Goal: Task Accomplishment & Management: Use online tool/utility

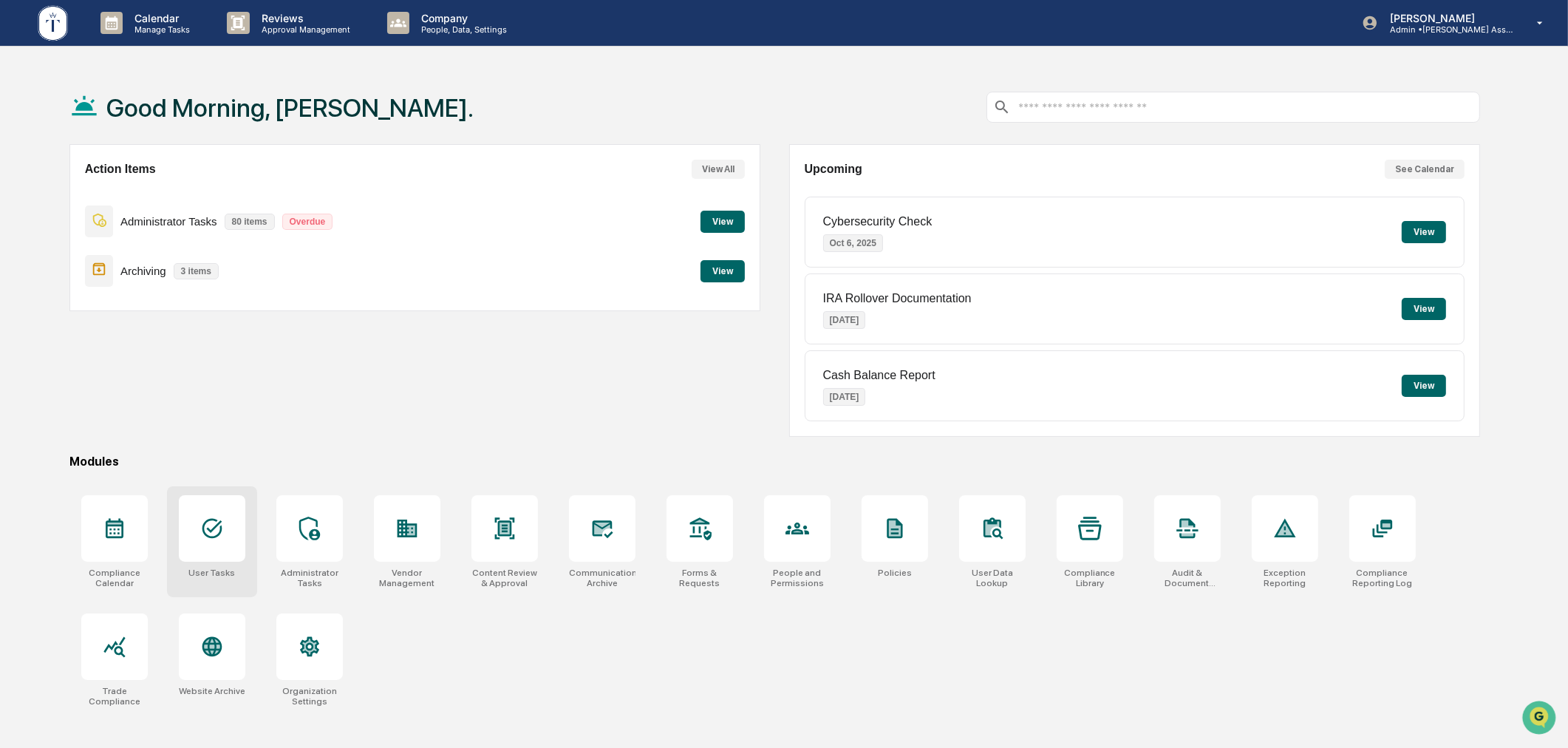
click at [201, 542] on div at bounding box center [212, 528] width 67 height 67
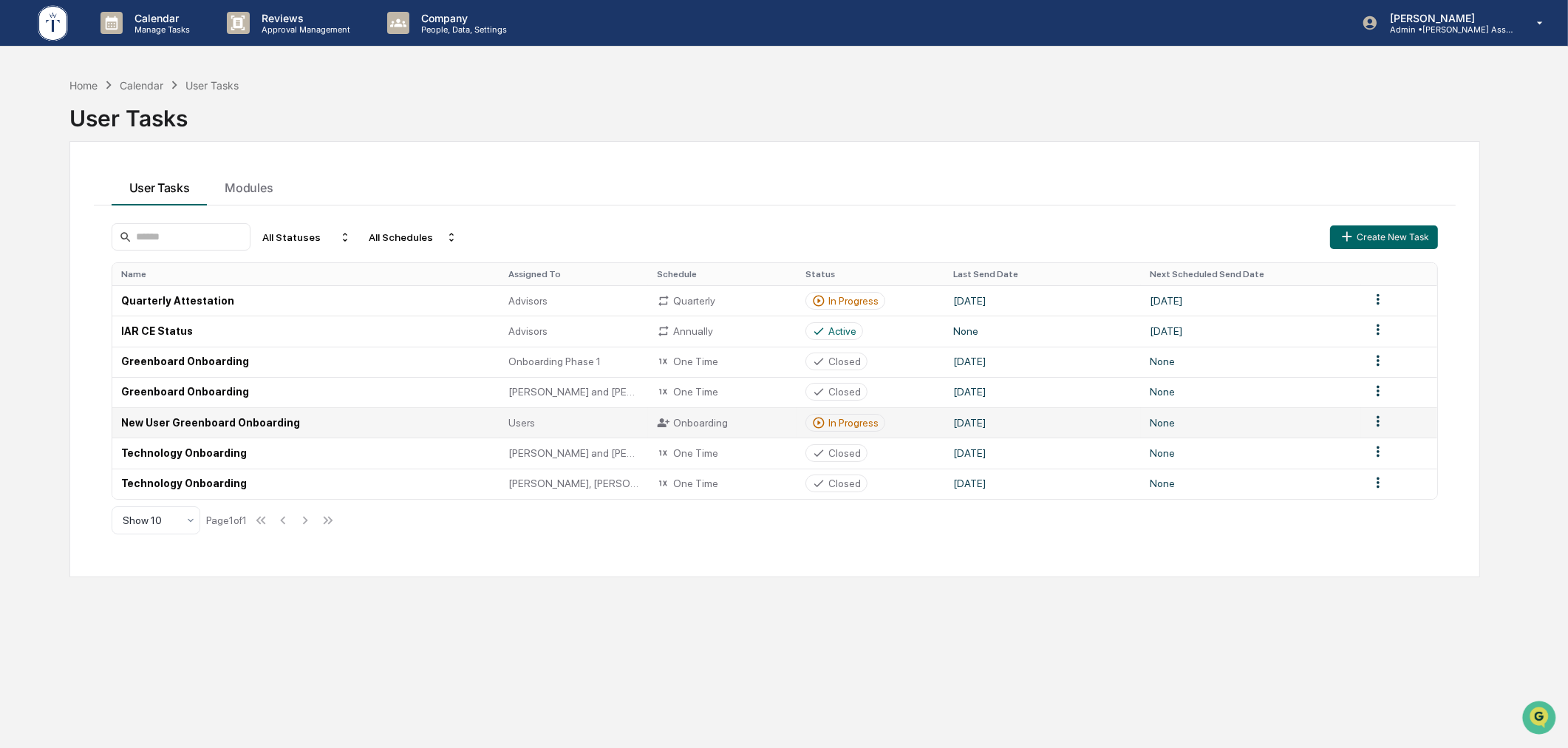
click at [846, 417] on div "In Progress" at bounding box center [853, 423] width 50 height 11
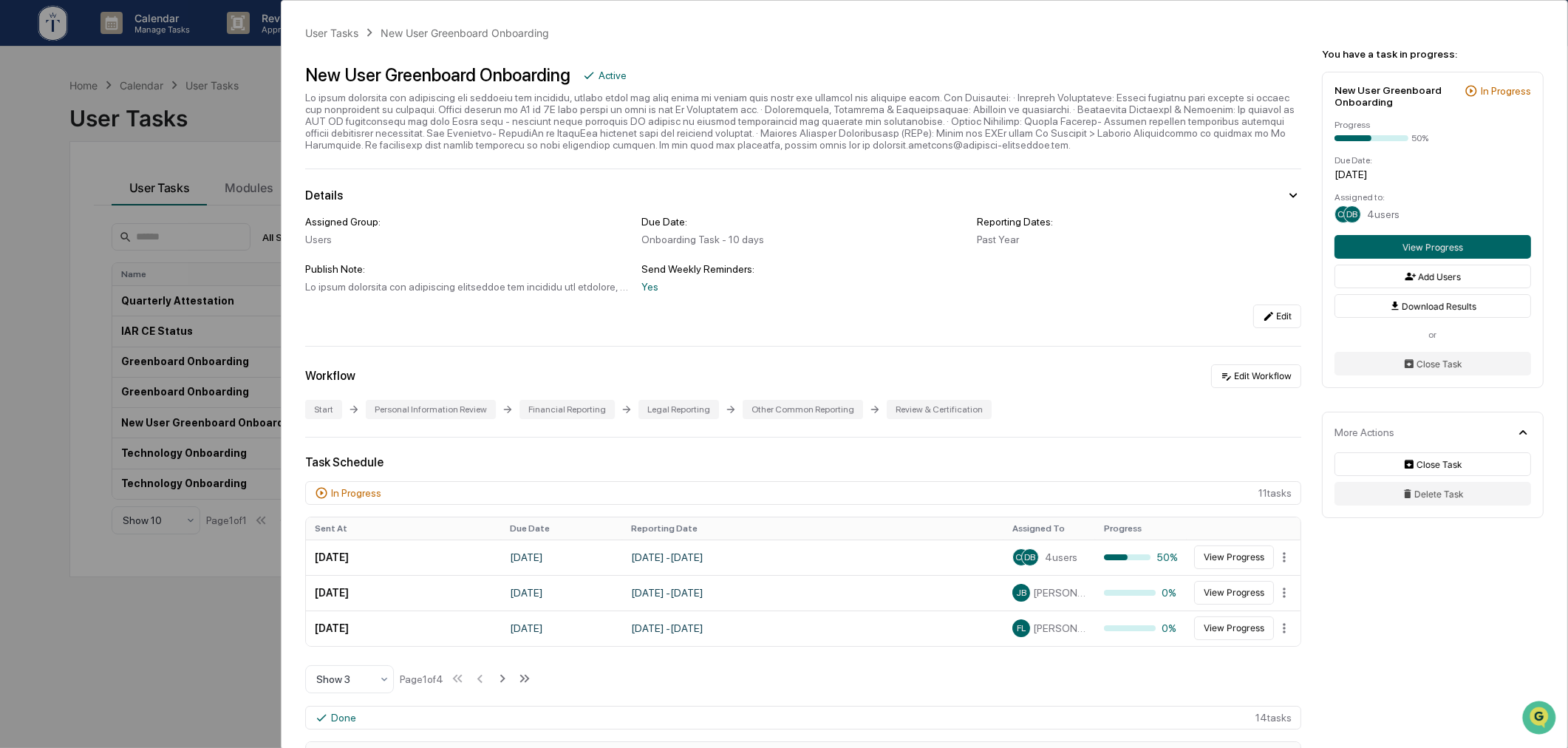
click at [72, 337] on div "User Tasks New User Greenboard Onboarding New User Greenboard Onboarding Active…" at bounding box center [784, 374] width 1568 height 748
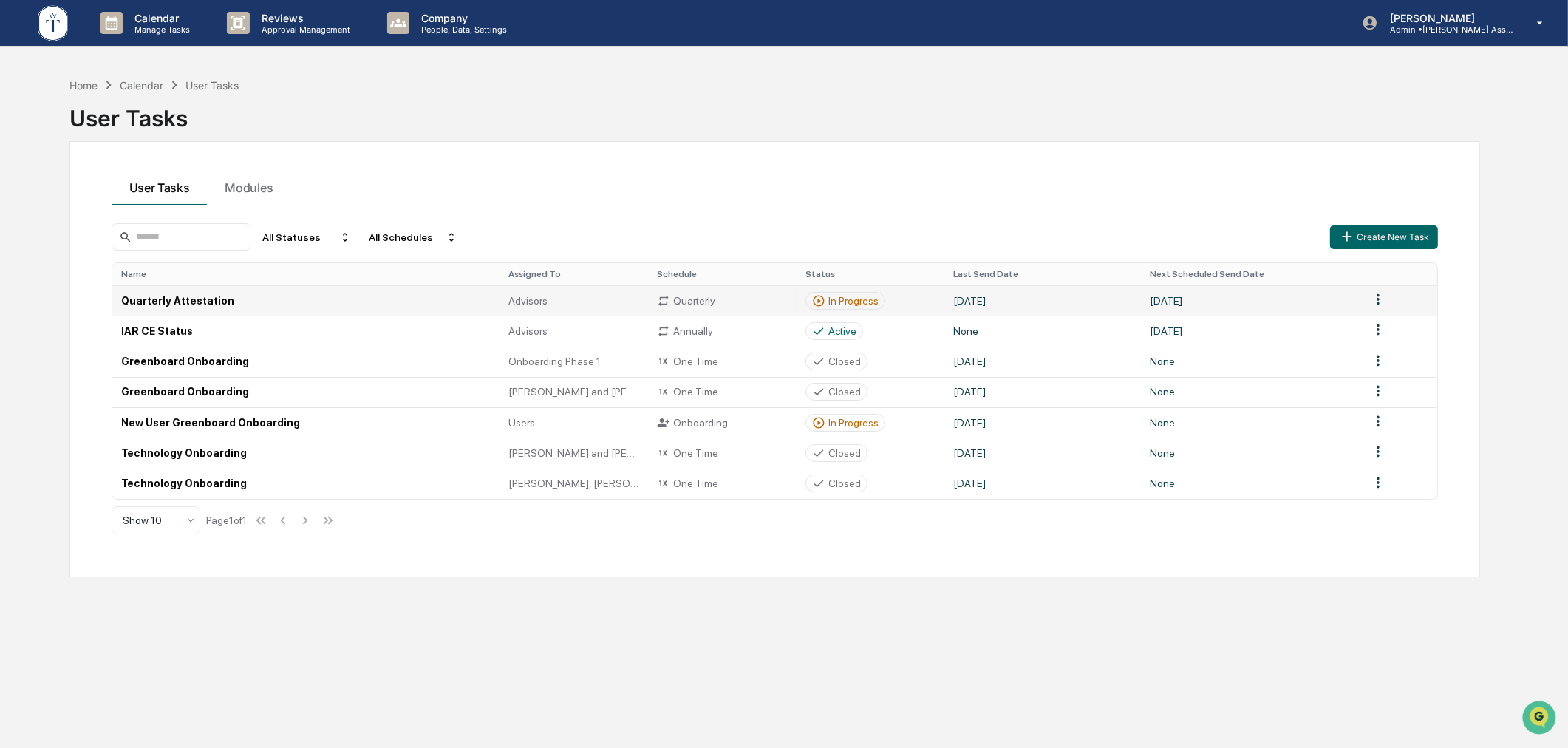
click at [830, 300] on div "In Progress" at bounding box center [853, 300] width 50 height 11
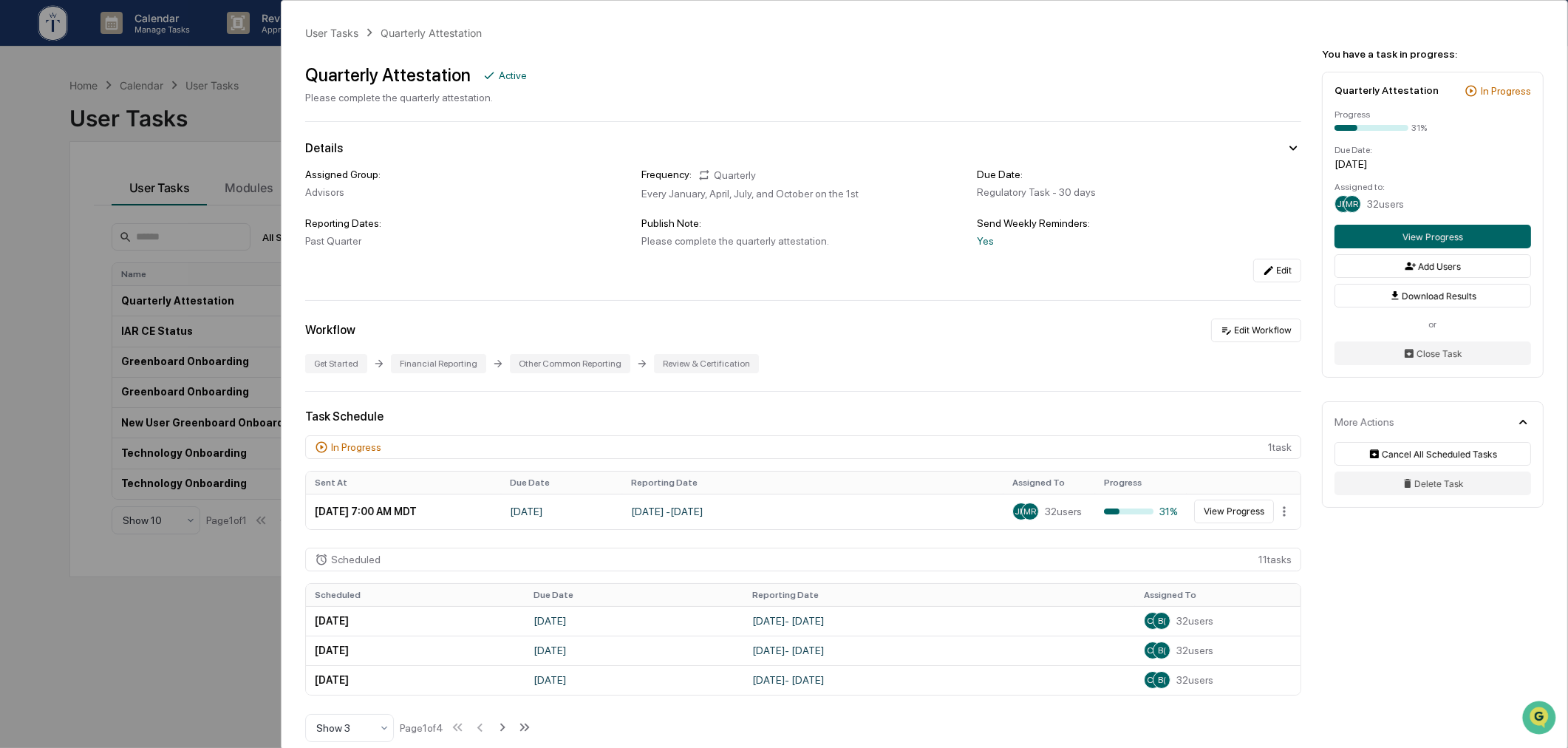
click at [252, 123] on div "User Tasks Quarterly Attestation Quarterly Attestation Active Please complete t…" at bounding box center [784, 374] width 1568 height 748
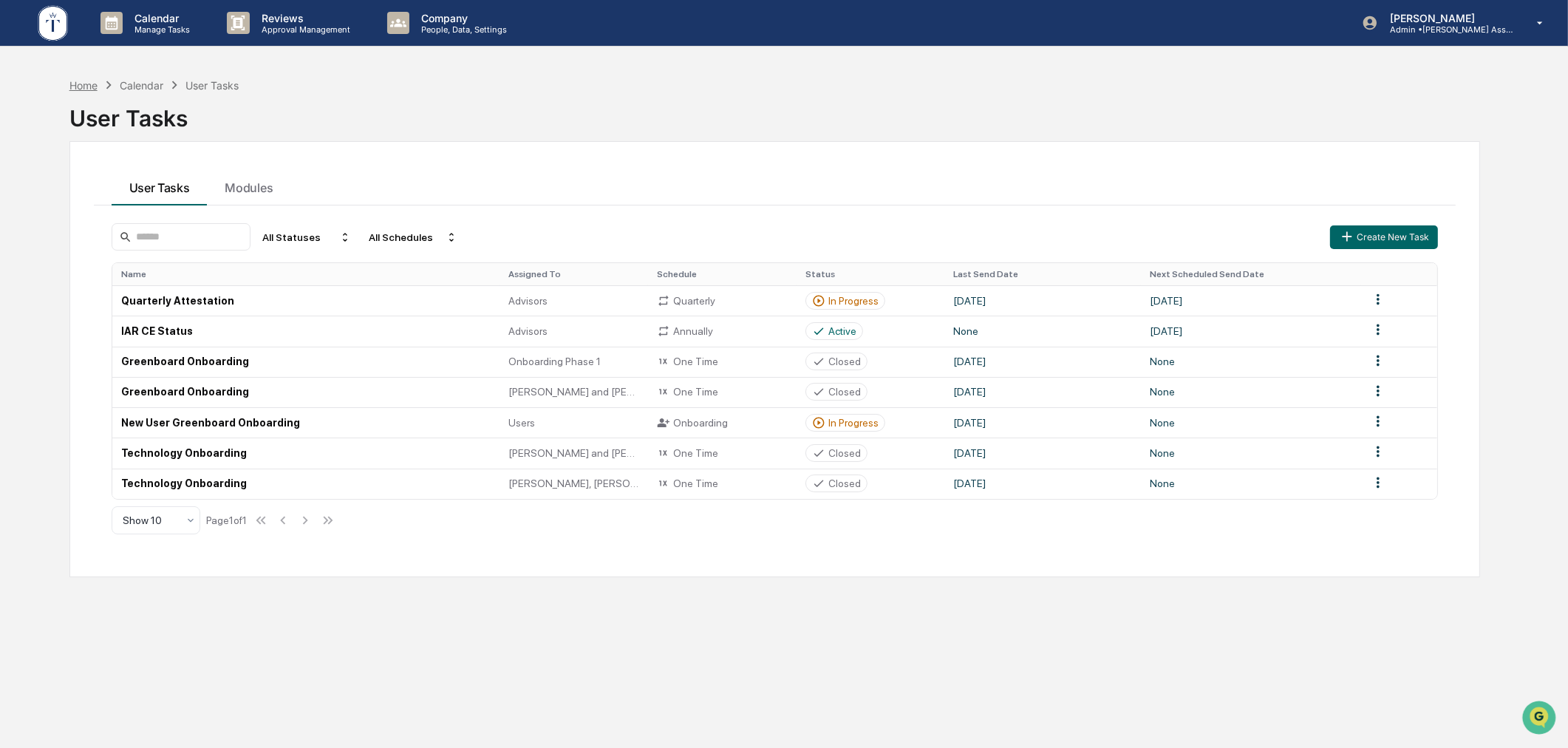
click at [91, 82] on div "Home" at bounding box center [84, 85] width 29 height 12
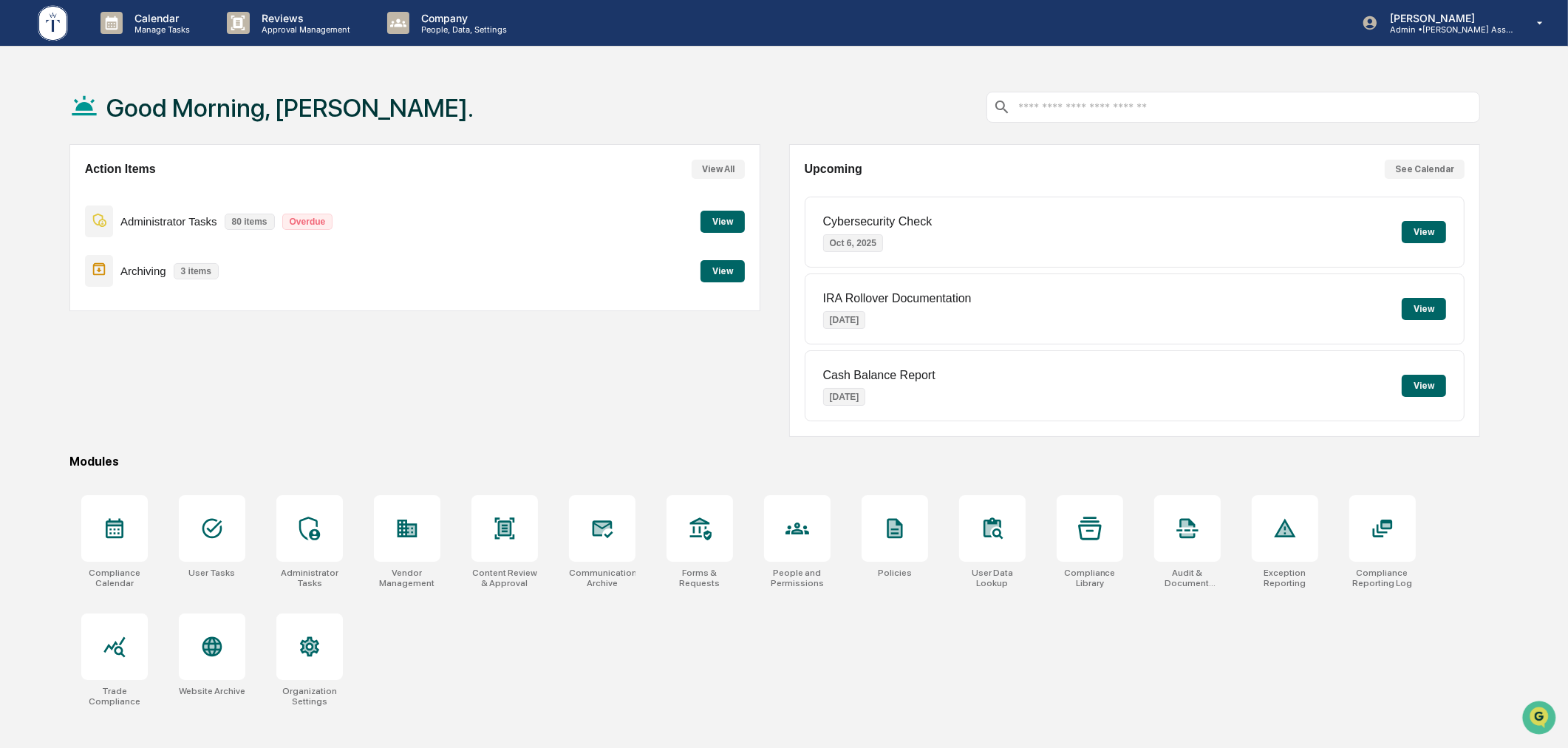
click at [713, 274] on button "View" at bounding box center [722, 271] width 45 height 22
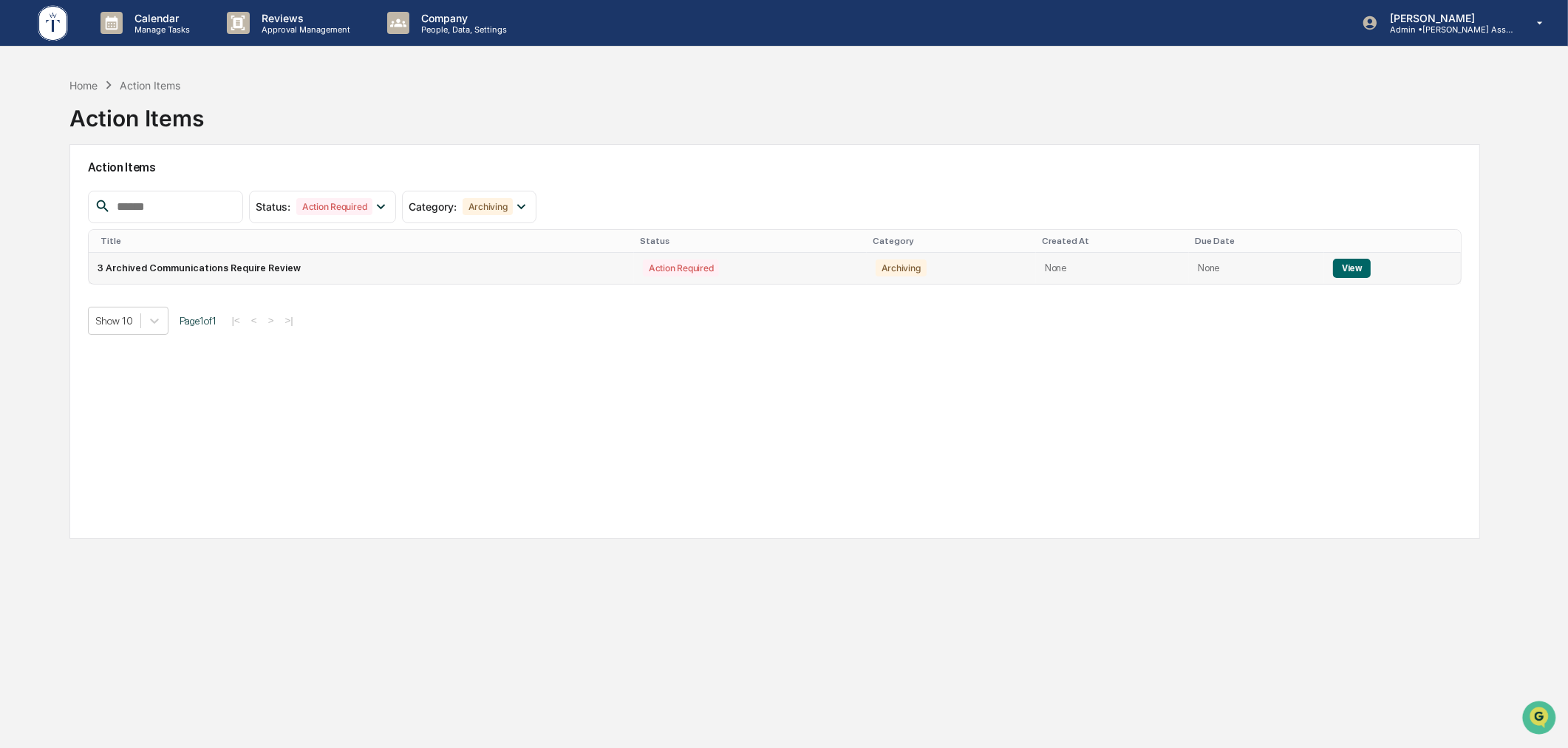
click at [1337, 266] on button "View" at bounding box center [1352, 268] width 38 height 19
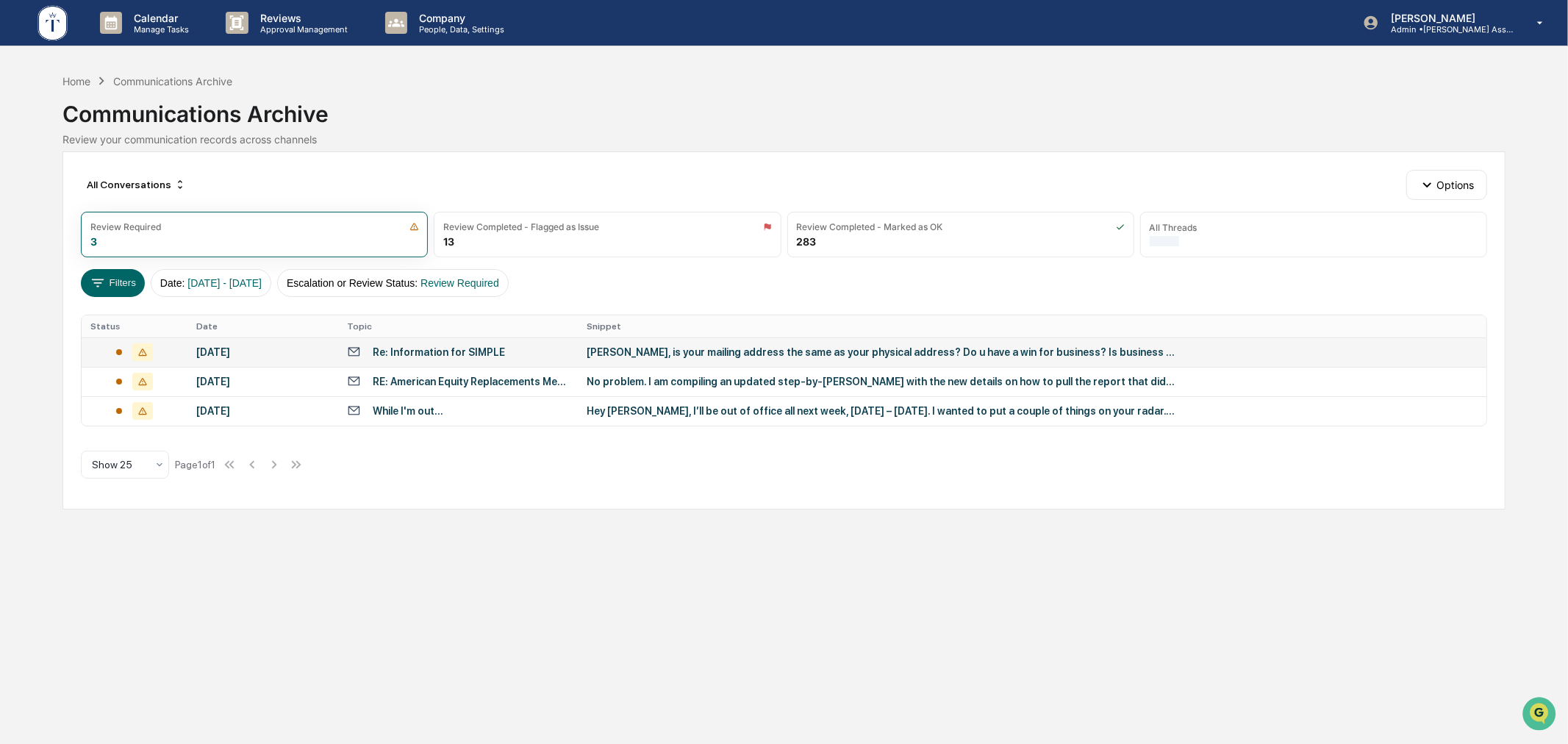
click at [665, 354] on div "Ethan, is your mailing address the same as your physical address? Do u have a w…" at bounding box center [881, 352] width 588 height 11
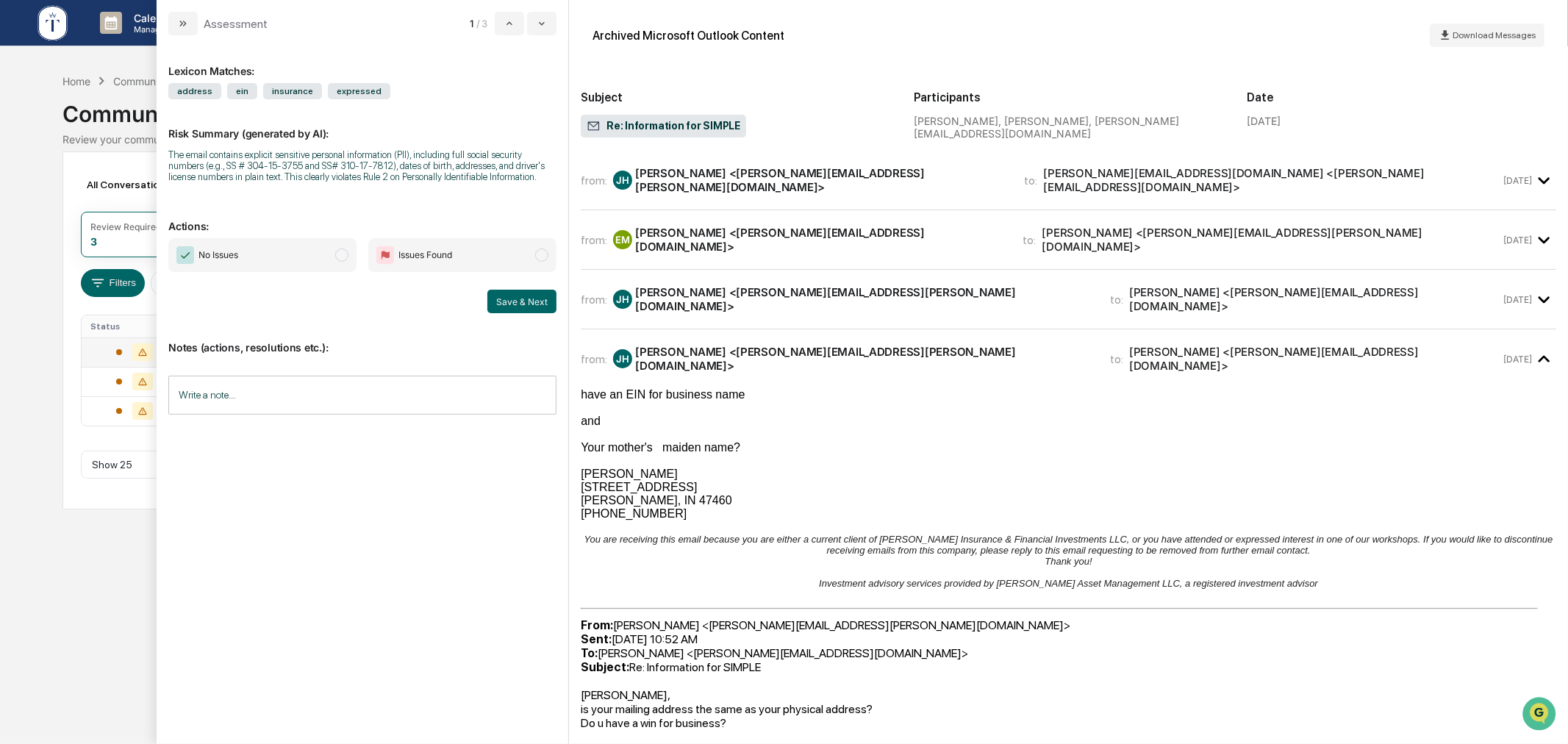
click at [817, 299] on div "from: JH Jay Henson <jay.henson@TuckerAM.com> to: Ethan McNeil <ethan@peacebuil…" at bounding box center [1068, 299] width 975 height 35
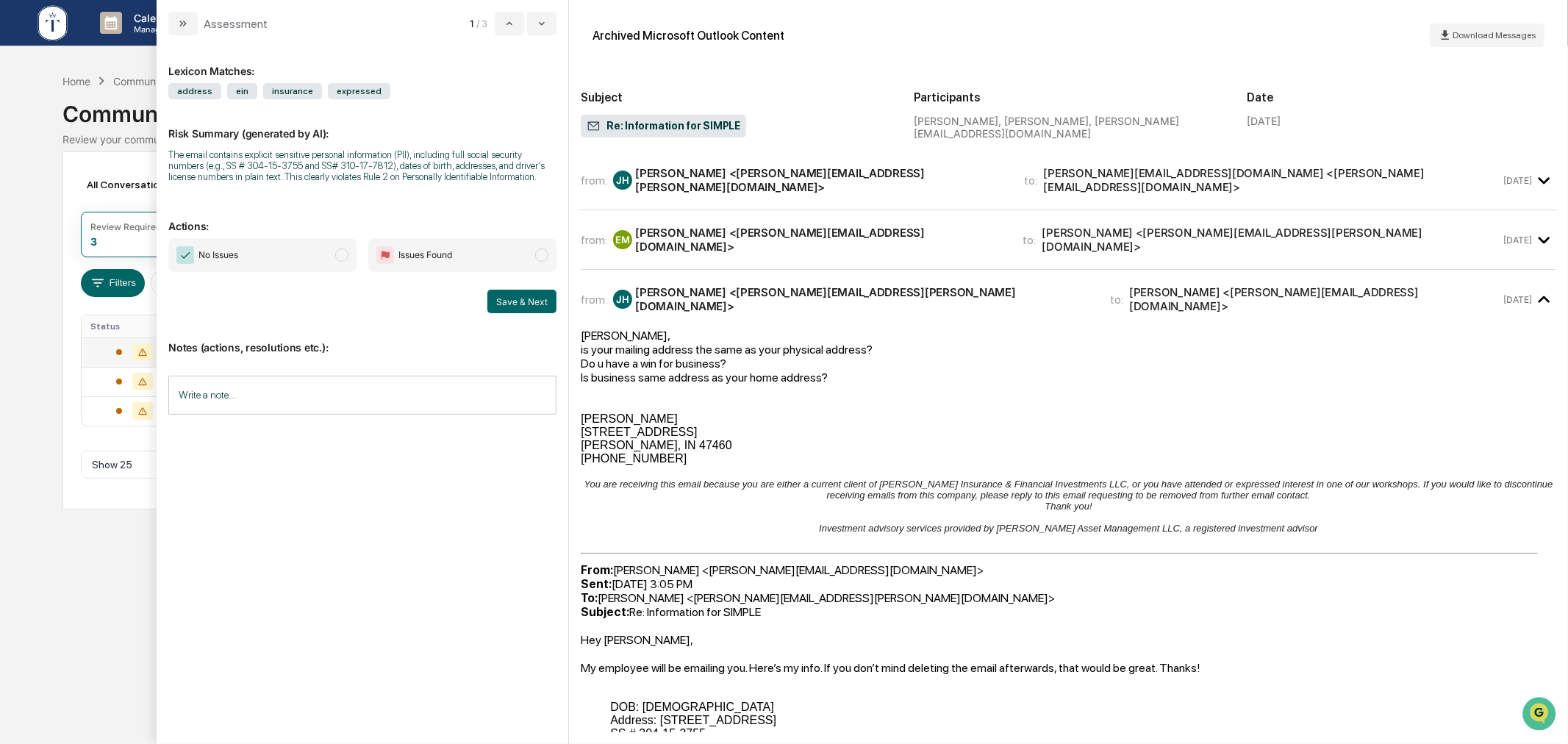
click at [817, 299] on div "from: JH Jay Henson <jay.henson@TuckerAM.com> to: Ethan McNeil <ethan@peacebuil…" at bounding box center [1068, 299] width 975 height 35
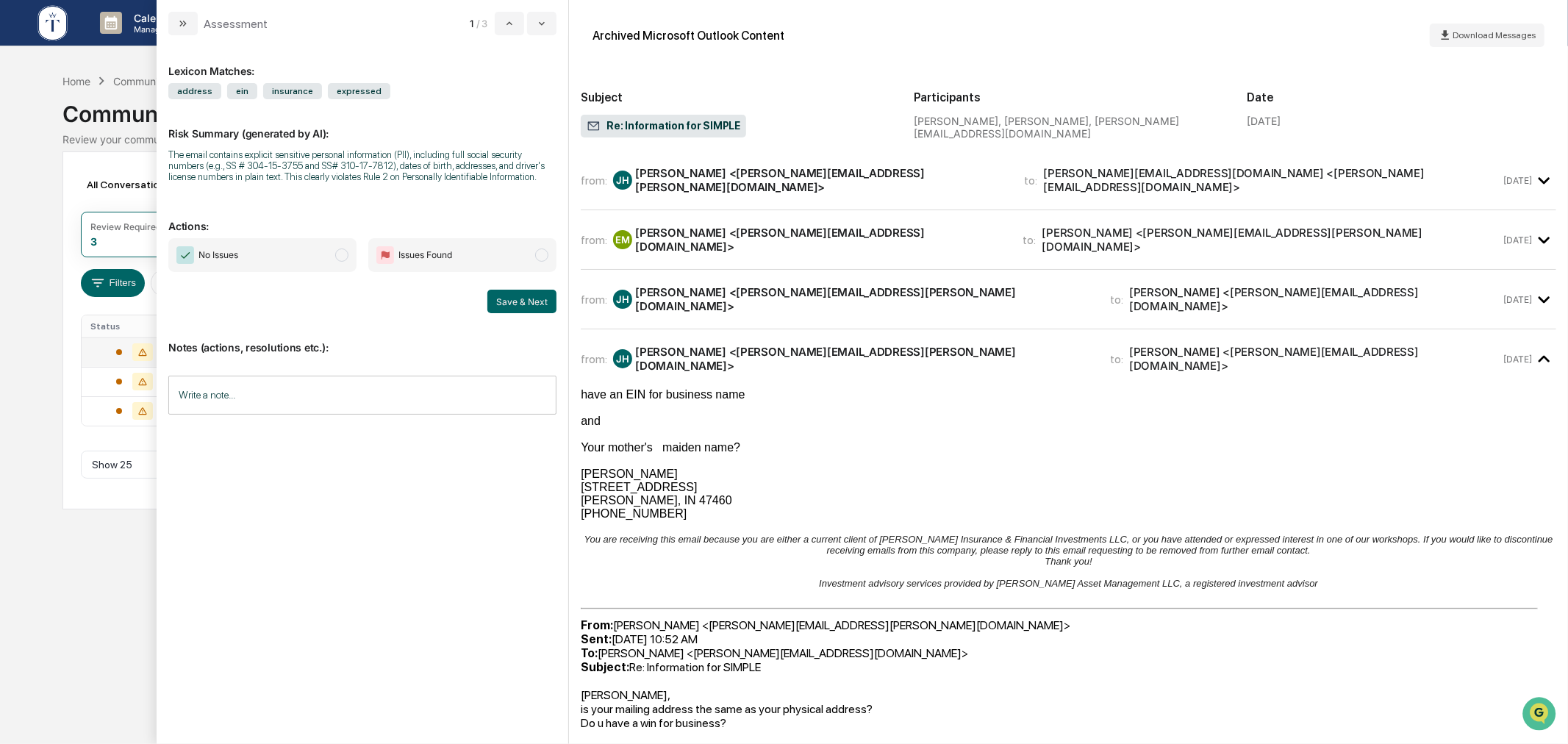
click at [877, 194] on div "from: JH Jay Henson <jay.henson@TuckerAM.com> to: Ethan@peacebuilders.net <Etha…" at bounding box center [1068, 186] width 975 height 48
click at [782, 191] on div "from: JH Jay Henson <jay.henson@TuckerAM.com> to: Ethan@peacebuilders.net <Etha…" at bounding box center [1068, 180] width 975 height 35
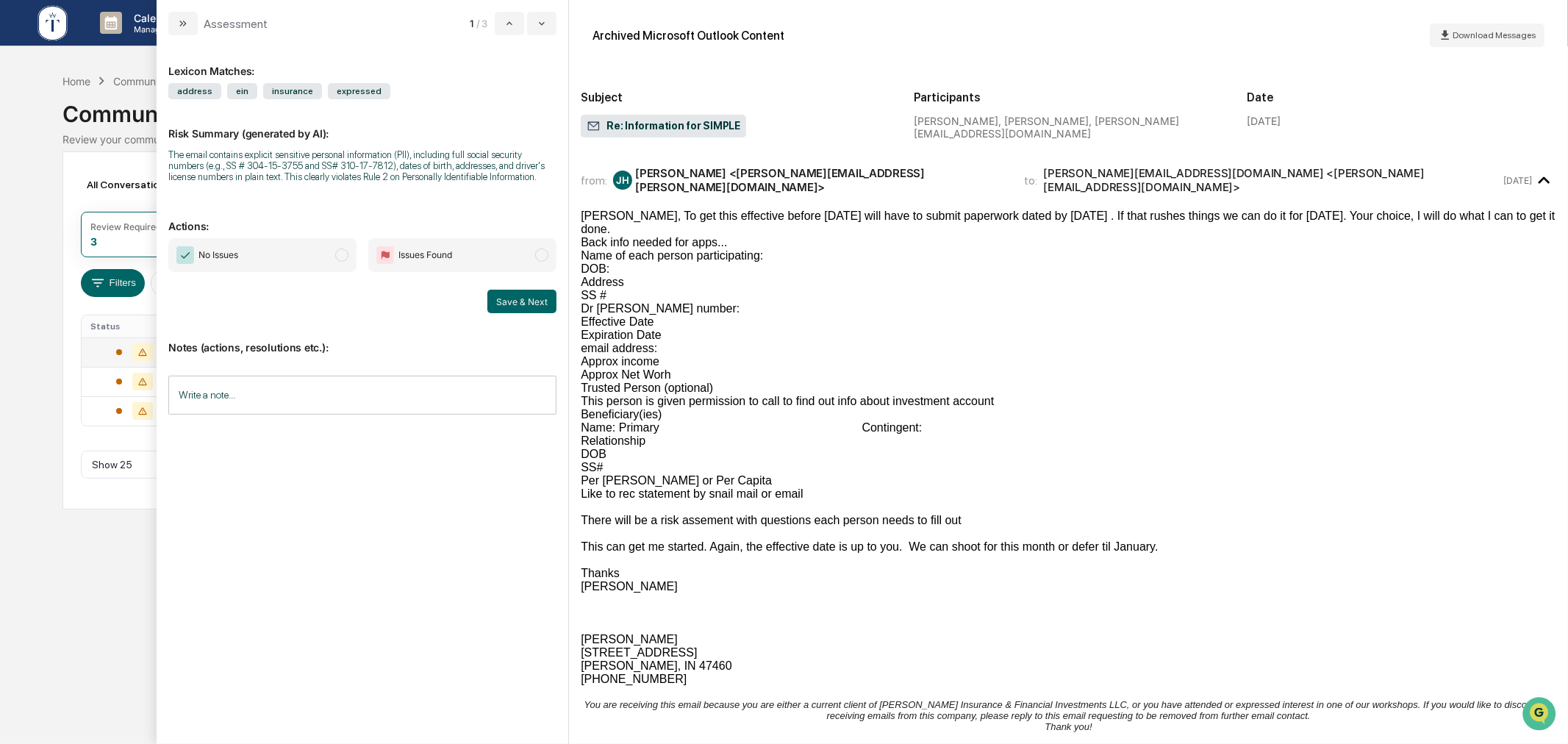
click at [839, 185] on div "JH Jay Henson <jay.henson@TuckerAM.com>" at bounding box center [810, 181] width 393 height 28
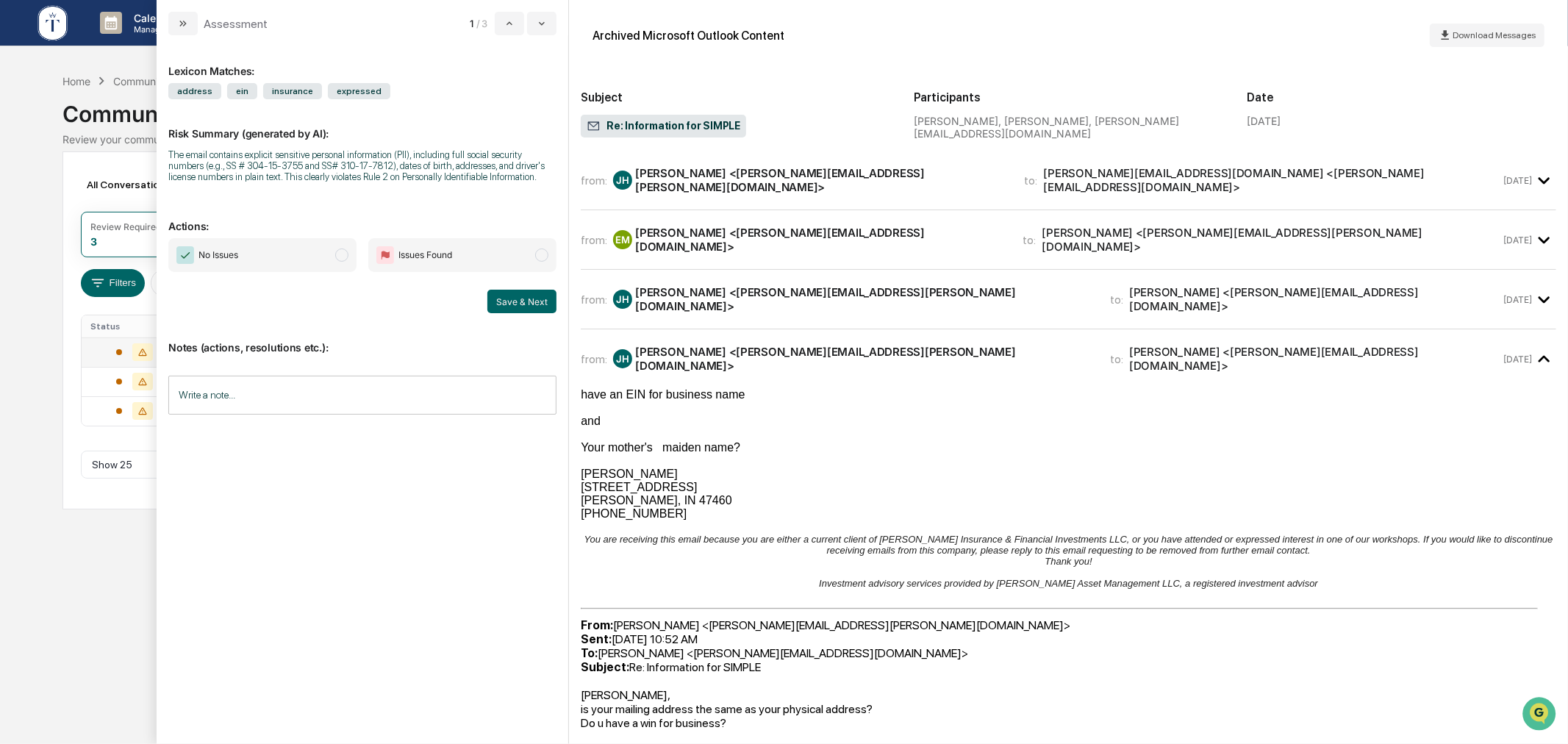
click at [776, 222] on div "from: EM Ethan McNeil <ethan@peacebuilders.net> to: Jay Henson <jay.henson@Tuck…" at bounding box center [1068, 239] width 975 height 35
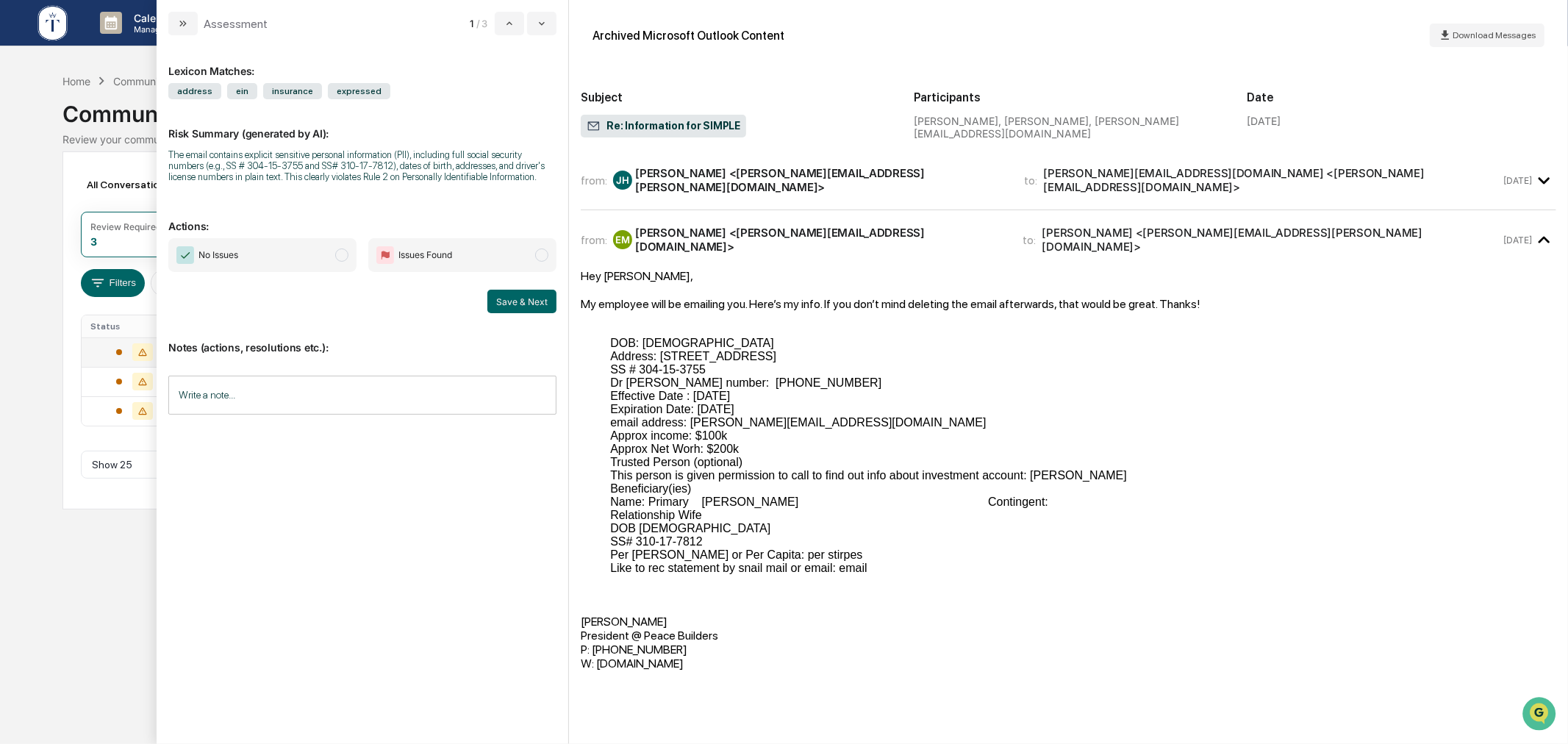
click at [776, 222] on div "from: EM Ethan McNeil <ethan@peacebuilders.net> to: Jay Henson <jay.henson@Tuck…" at bounding box center [1068, 239] width 975 height 35
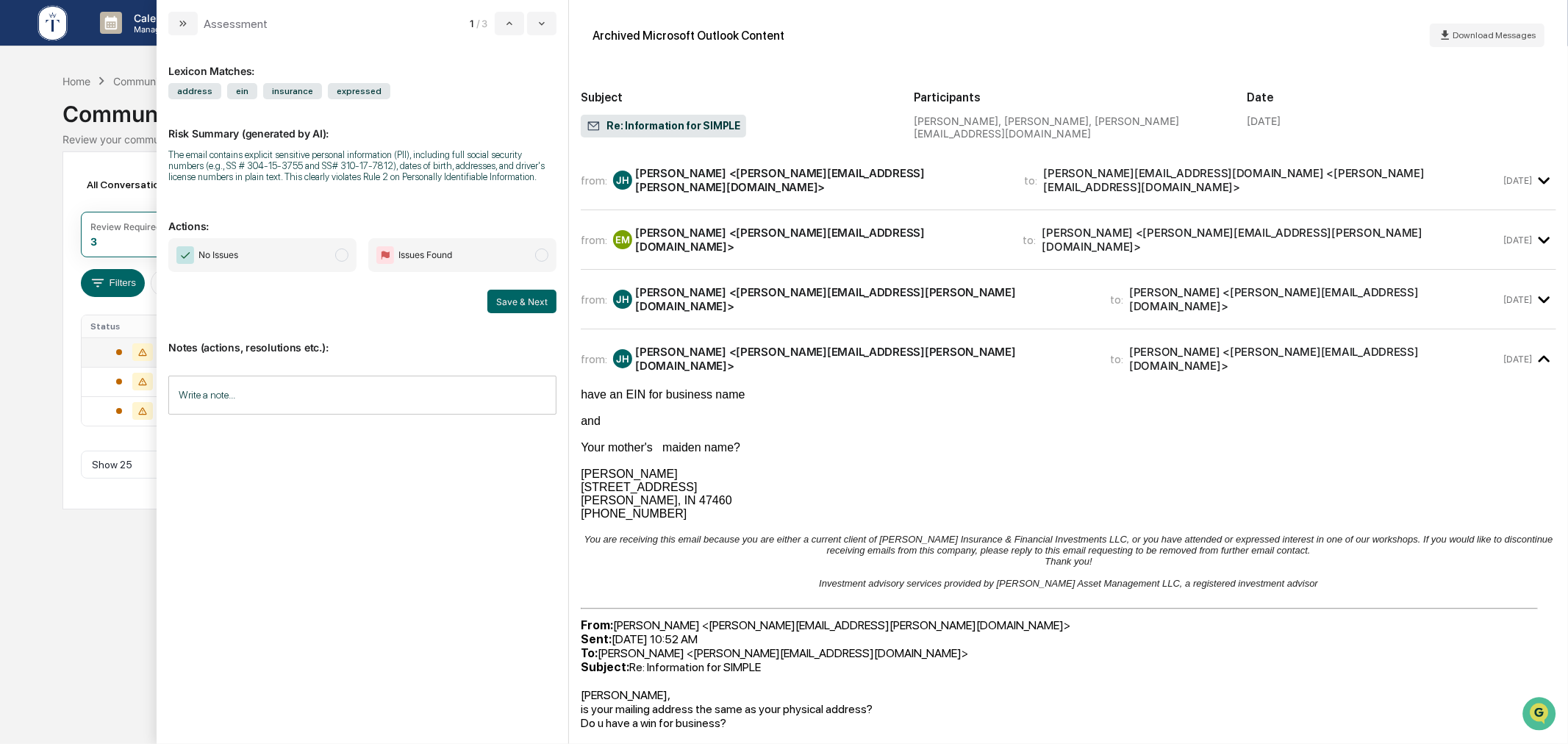
click at [494, 252] on span "Issues Found" at bounding box center [462, 255] width 188 height 34
click at [518, 298] on button "Save & Next" at bounding box center [522, 301] width 69 height 24
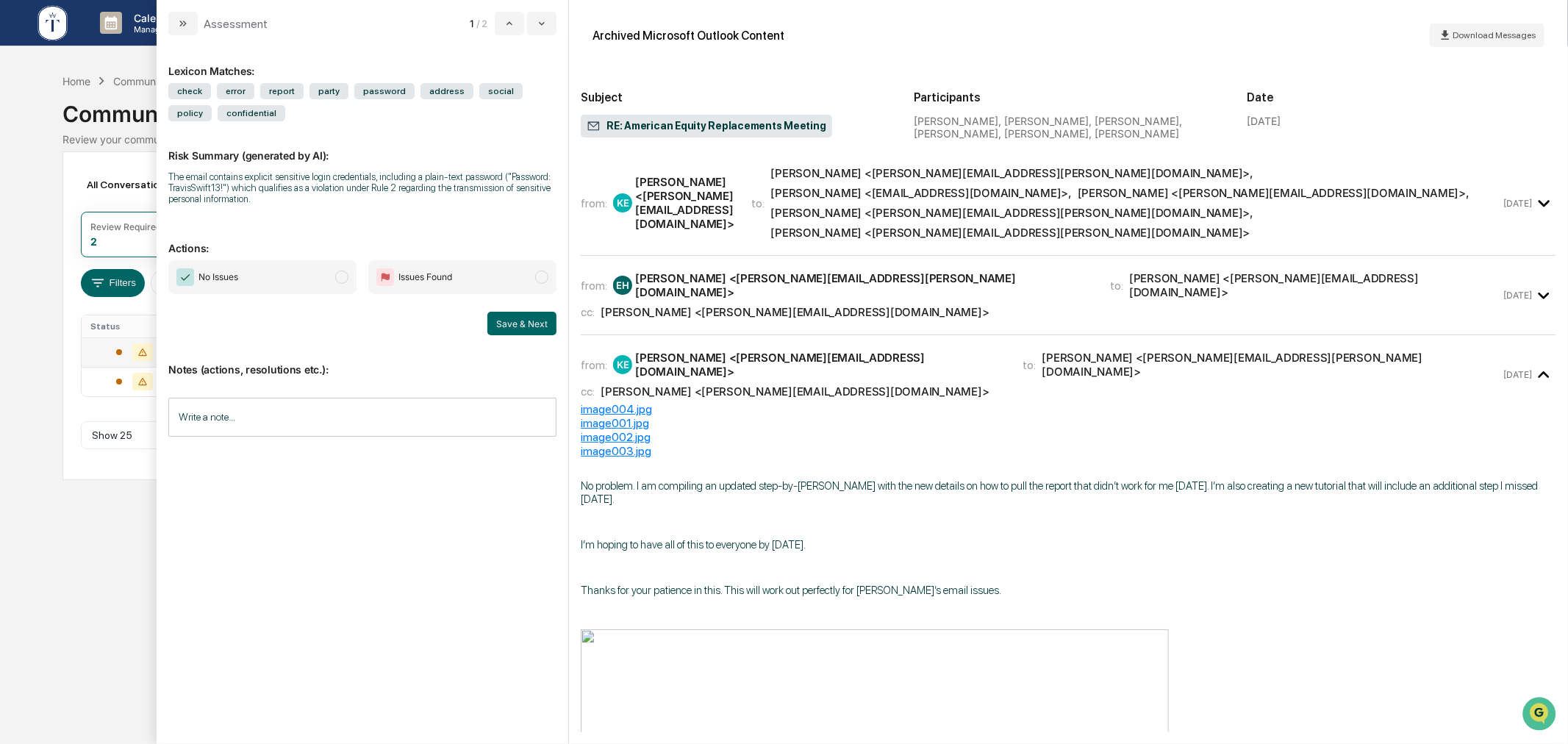
click at [215, 269] on span "No Issues" at bounding box center [207, 277] width 61 height 18
click at [508, 326] on button "Save & Next" at bounding box center [522, 323] width 69 height 24
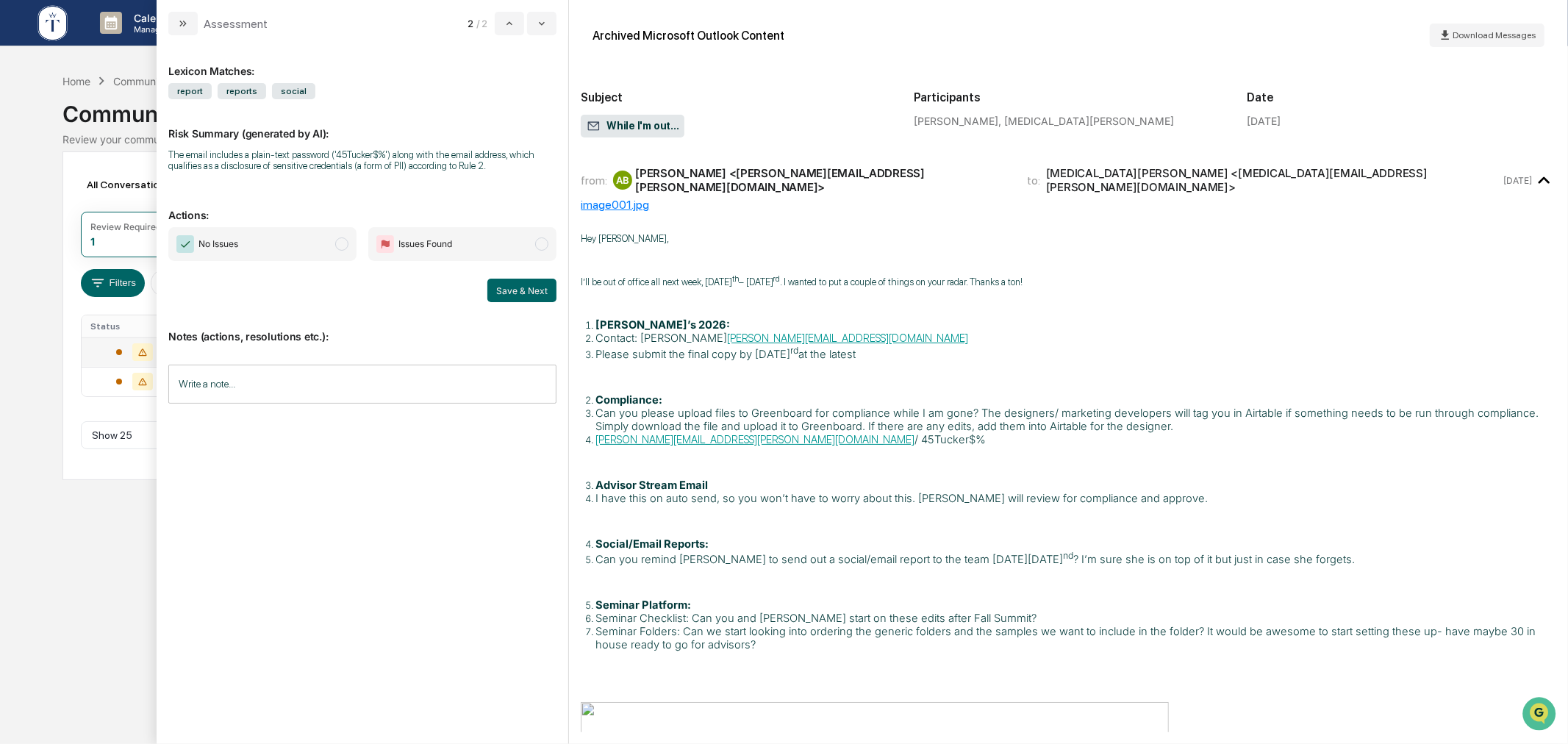
click at [290, 262] on div "No Issues Issues Found Save & Next" at bounding box center [362, 264] width 388 height 75
click at [255, 245] on span "No Issues" at bounding box center [262, 244] width 188 height 34
click at [529, 296] on button "Save & Next" at bounding box center [522, 290] width 69 height 24
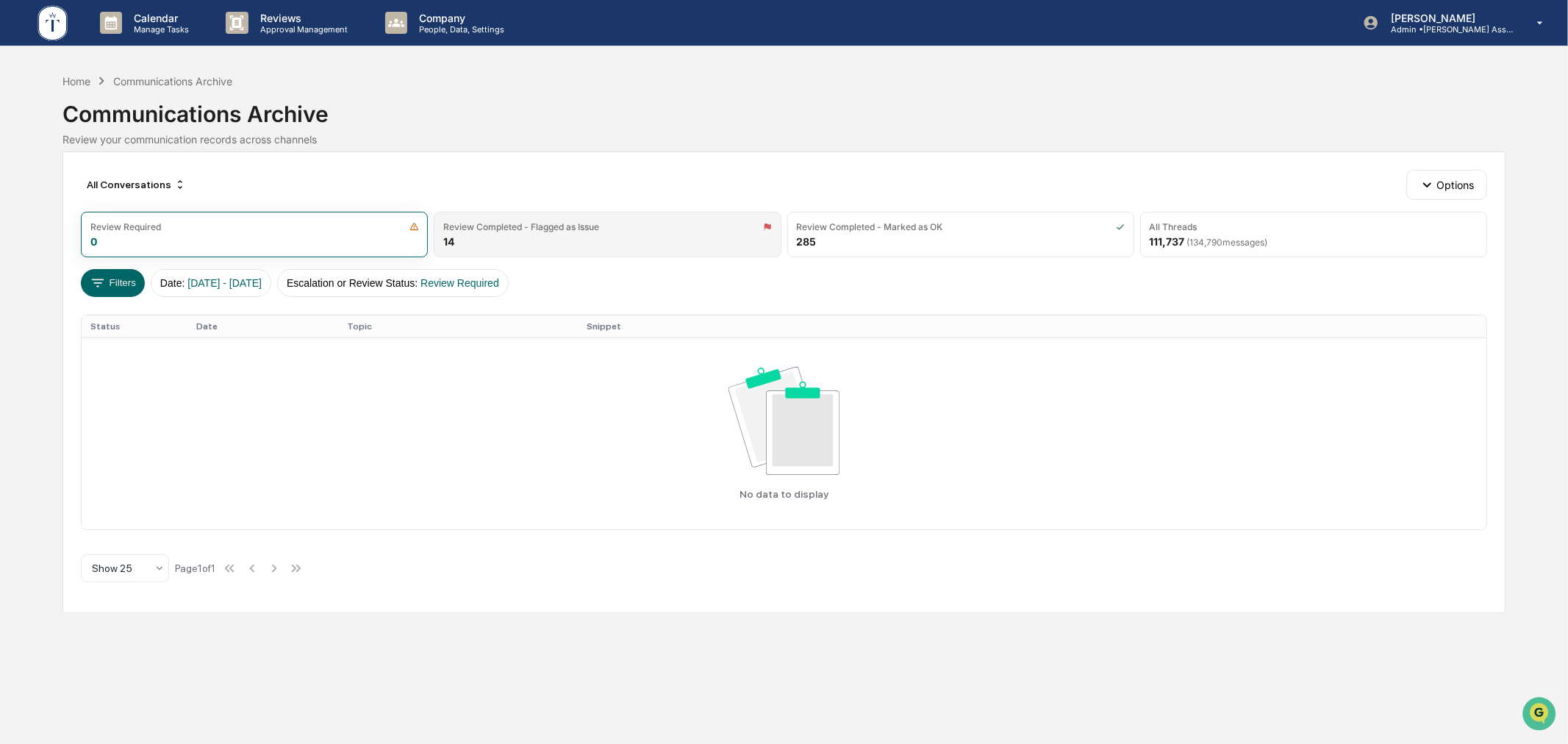
click at [562, 219] on div "Review Completed - Flagged as Issue 14" at bounding box center [607, 234] width 347 height 45
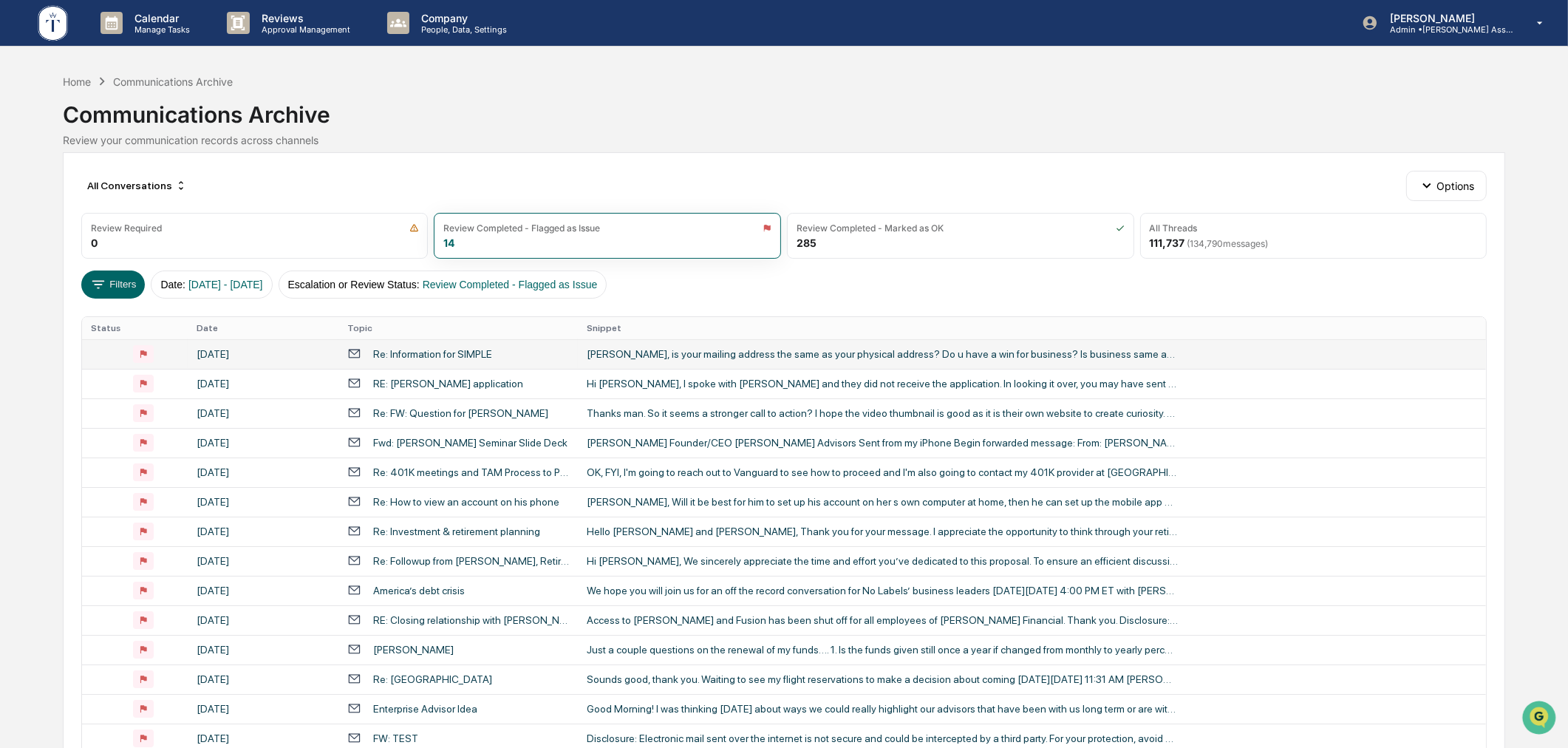
click at [533, 354] on div "Re: Information for SIMPLE" at bounding box center [457, 354] width 221 height 14
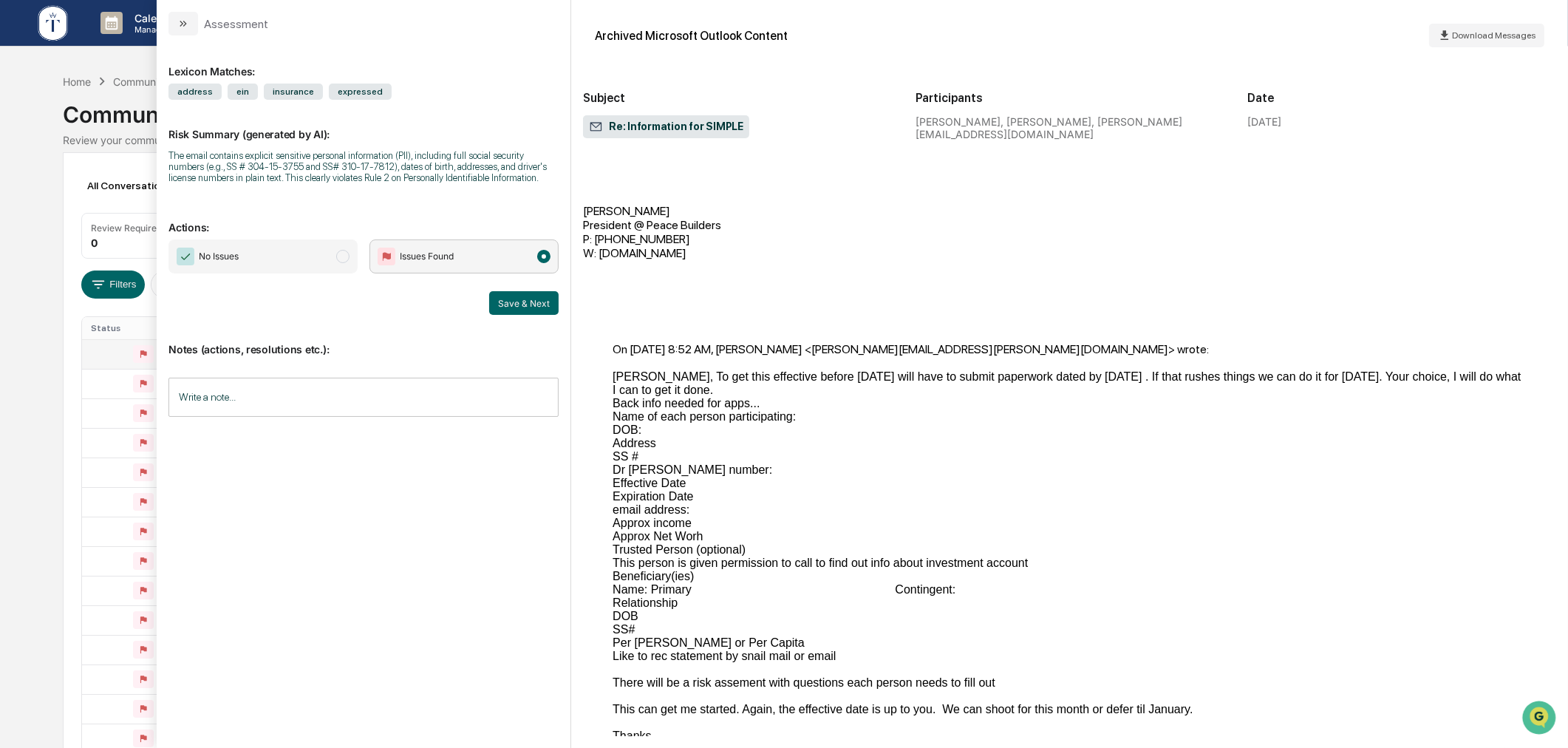
scroll to position [1369, 0]
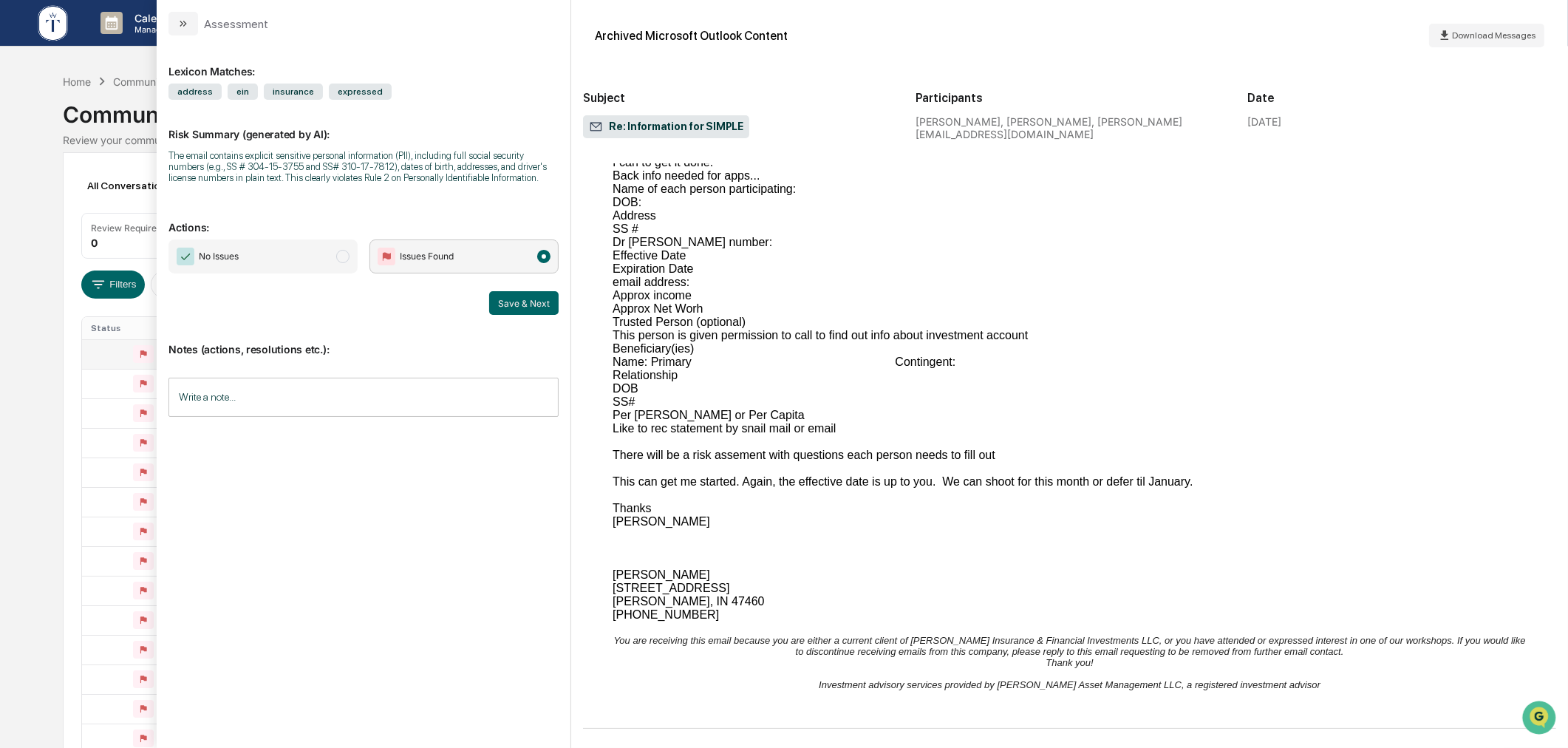
click at [38, 489] on div "Calendar Manage Tasks Reviews Approval Management Company People, Data, Setting…" at bounding box center [784, 418] width 1568 height 837
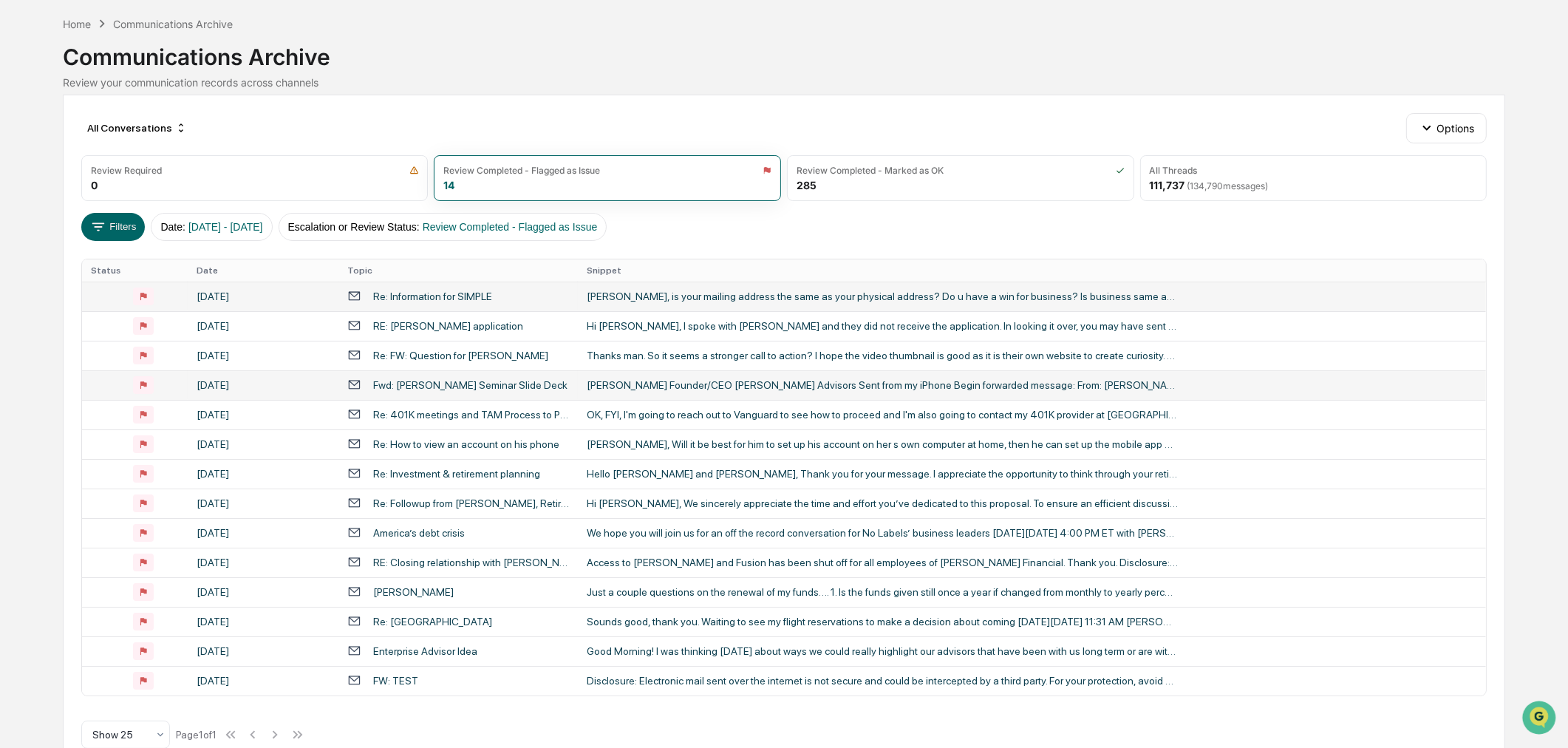
scroll to position [89, 0]
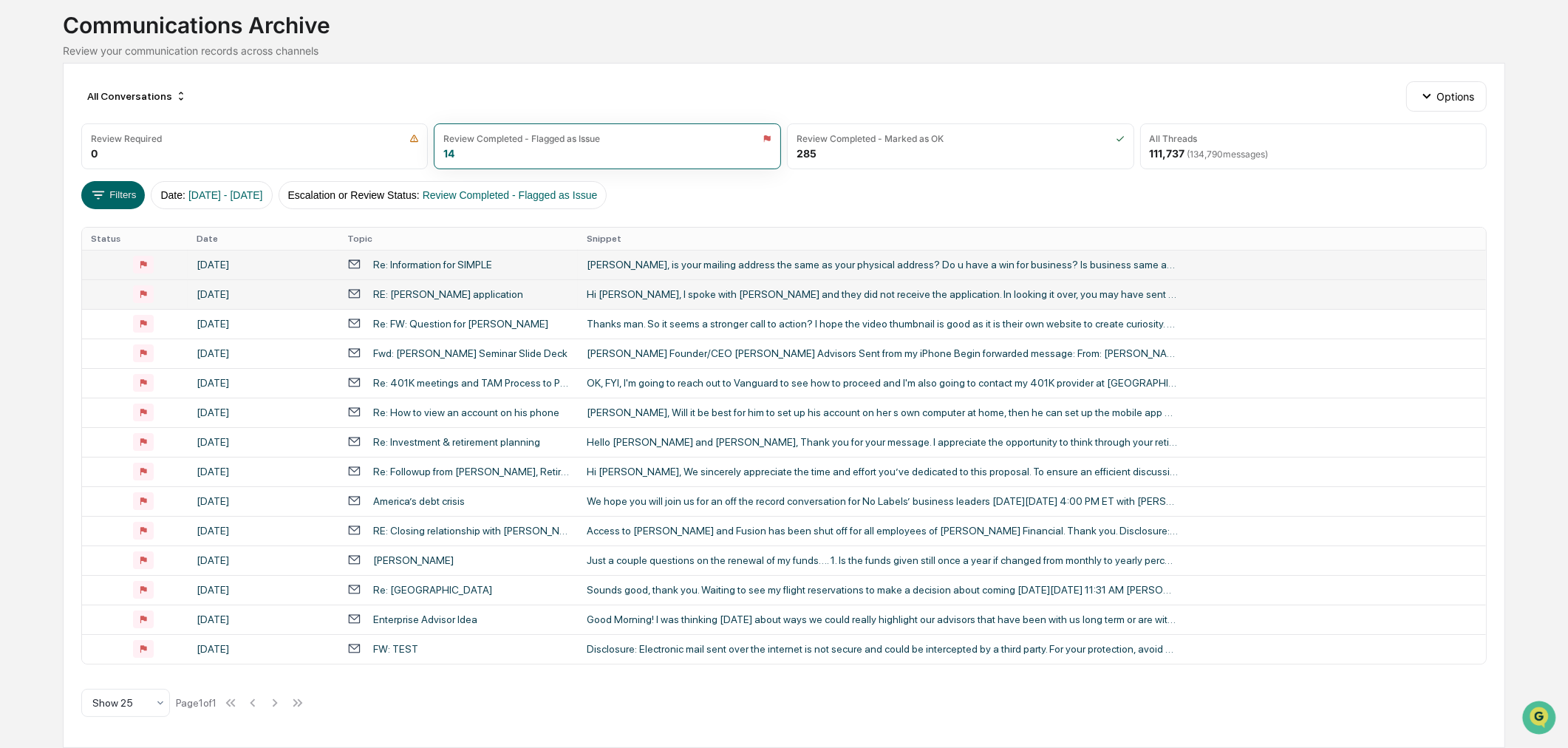
click at [556, 303] on td "RE: chuck Eames application" at bounding box center [458, 294] width 239 height 29
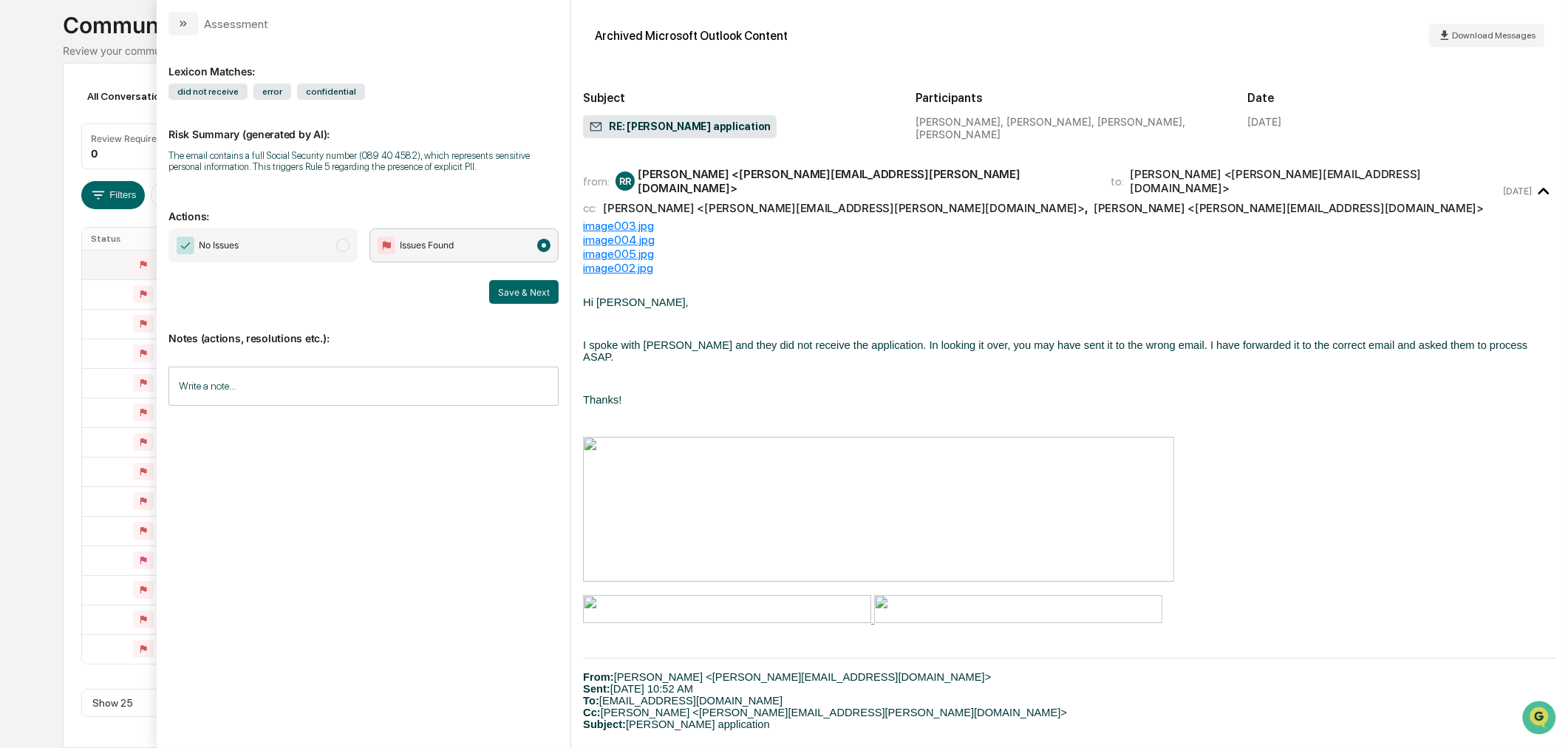
click at [65, 274] on div "All Conversations Options Review Required 0 Review Completed - Flagged as Issue…" at bounding box center [784, 405] width 1443 height 685
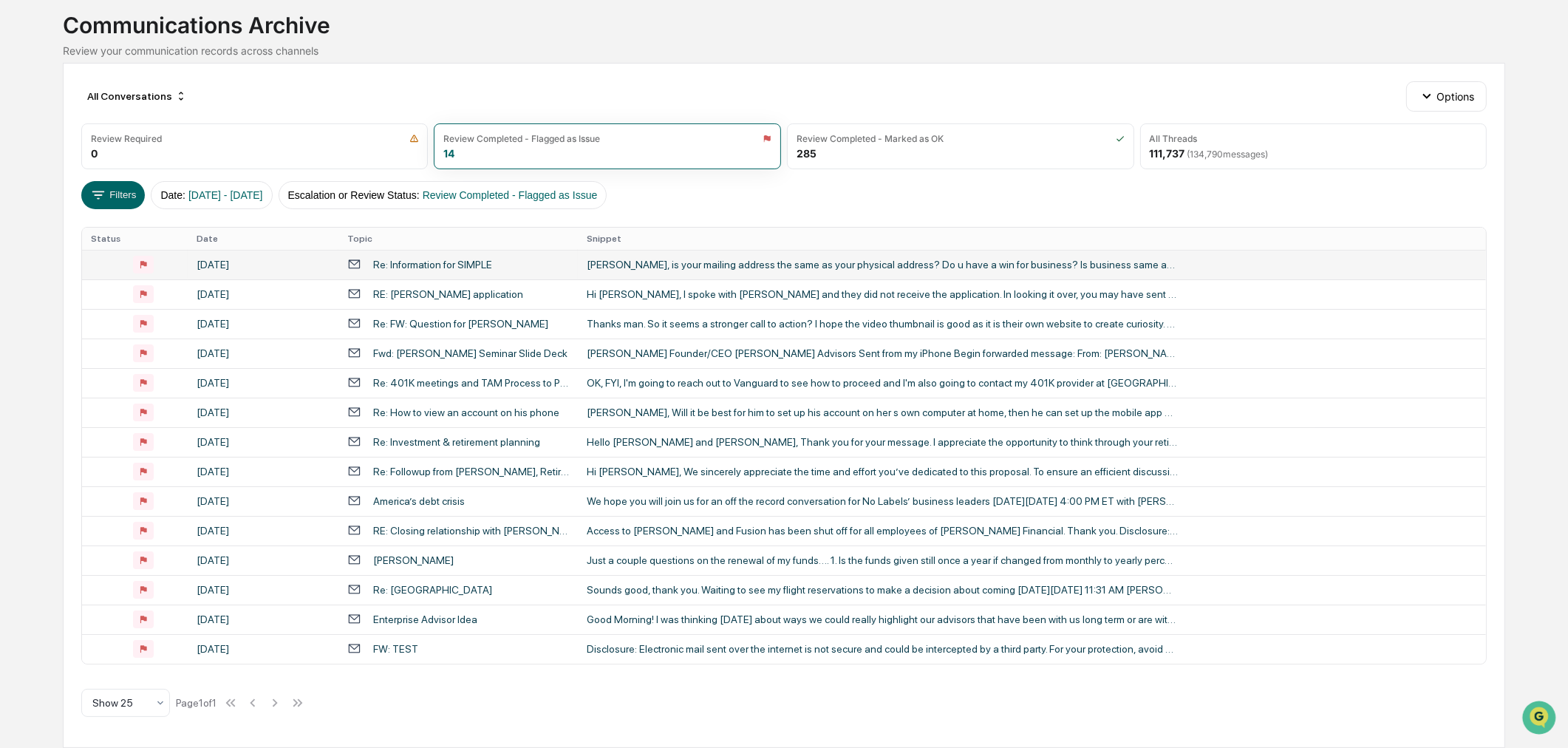
click at [643, 261] on div "Ethan, is your mailing address the same as your physical address? Do u have a w…" at bounding box center [882, 264] width 591 height 11
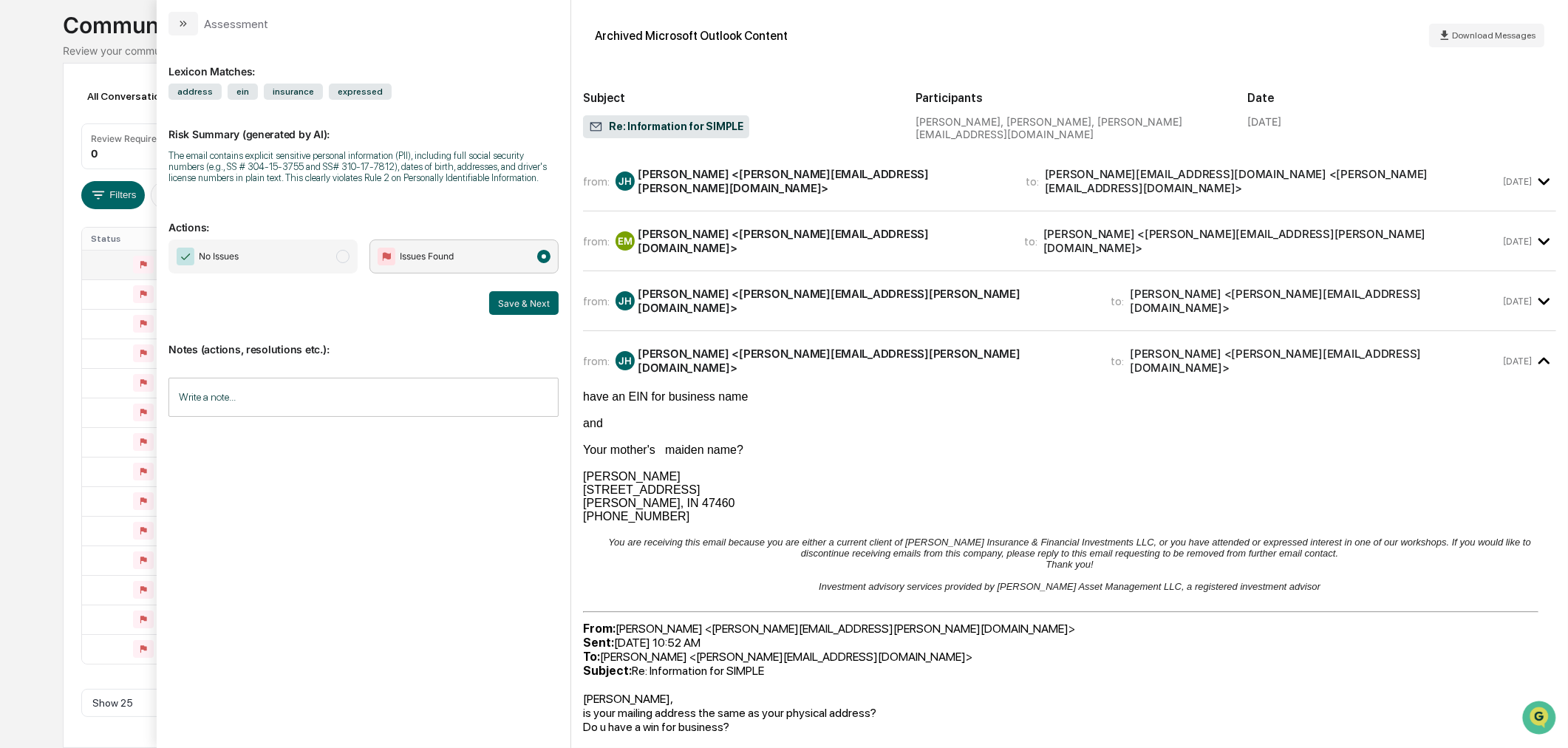
click at [43, 312] on div "Calendar Manage Tasks Reviews Approval Management Company People, Data, Setting…" at bounding box center [784, 329] width 1568 height 837
